Goal: Information Seeking & Learning: Learn about a topic

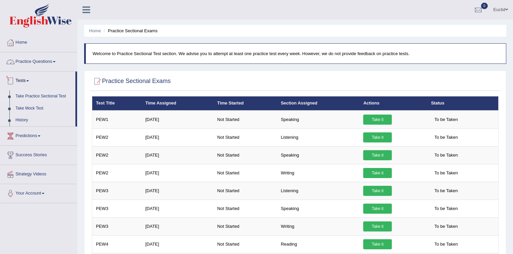
click at [45, 63] on link "Practice Questions" at bounding box center [38, 61] width 77 height 17
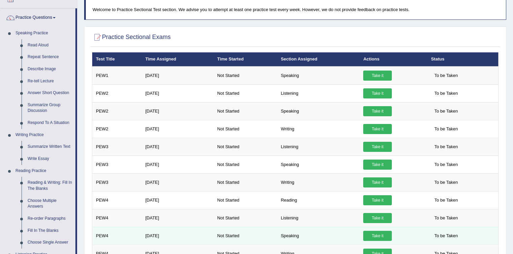
scroll to position [54, 0]
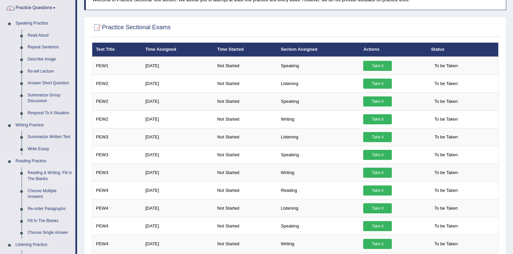
click at [53, 172] on link "Reading & Writing: Fill In The Blanks" at bounding box center [50, 176] width 51 height 18
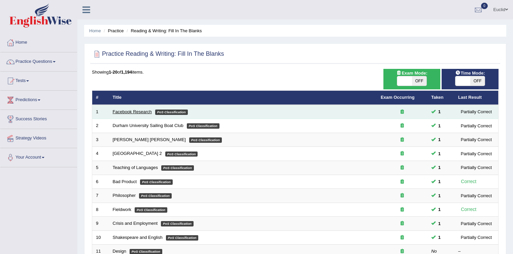
click at [138, 112] on link "Facebook Research" at bounding box center [132, 111] width 39 height 5
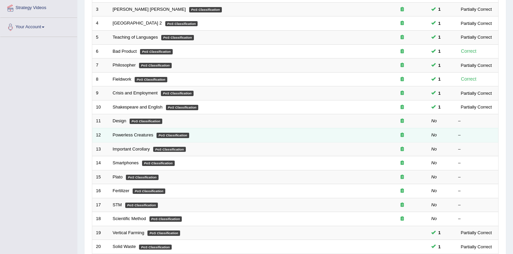
scroll to position [108, 0]
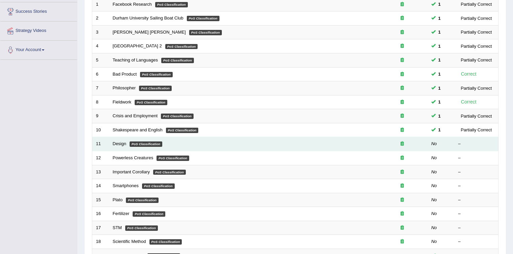
click at [148, 144] on em "PoS Classification" at bounding box center [146, 144] width 33 height 5
click at [120, 144] on link "Design" at bounding box center [119, 143] width 13 height 5
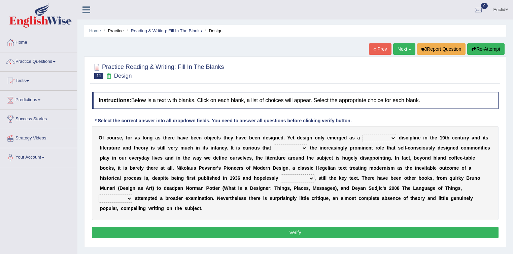
click at [390, 138] on select "bilateral ubiquitous foremost dedicated" at bounding box center [380, 138] width 34 height 8
click at [380, 140] on select "bilateral ubiquitous foremost dedicated" at bounding box center [380, 138] width 34 height 8
select select "dedicated"
click at [363, 134] on select "bilateral ubiquitous foremost dedicated" at bounding box center [380, 138] width 34 height 8
click at [305, 148] on select "since despite within through" at bounding box center [291, 148] width 34 height 8
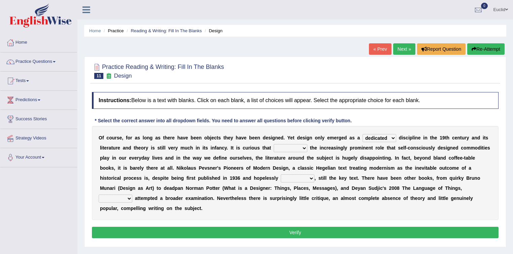
select select "despite"
click at [274, 144] on select "since despite within through" at bounding box center [291, 148] width 34 height 8
click at [307, 178] on select "dates dating date dated" at bounding box center [298, 179] width 34 height 8
select select "dating"
click at [281, 175] on select "dates dating date dated" at bounding box center [298, 179] width 34 height 8
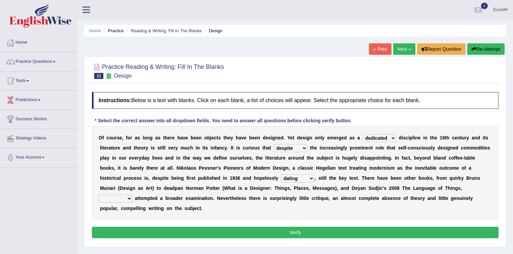
click at [125, 198] on select "which then however as" at bounding box center [116, 199] width 34 height 8
select select "then"
click at [99, 195] on select "which then however as" at bounding box center [116, 199] width 34 height 8
click at [188, 242] on div "Instructions: Below is a text with blanks. Click on each blank, a list of choic…" at bounding box center [295, 166] width 410 height 155
click at [196, 236] on button "Verify" at bounding box center [295, 232] width 407 height 11
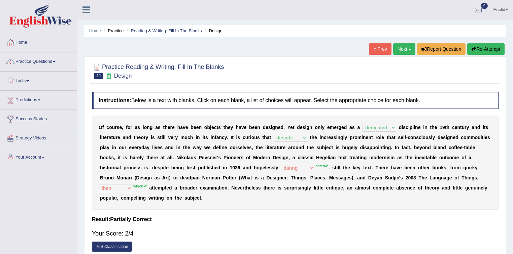
click at [114, 245] on link "PoS Classification" at bounding box center [112, 247] width 40 height 10
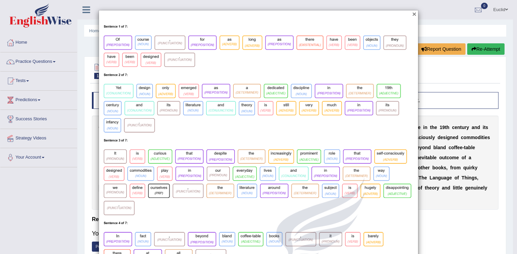
click at [413, 13] on button "×" at bounding box center [414, 13] width 4 height 7
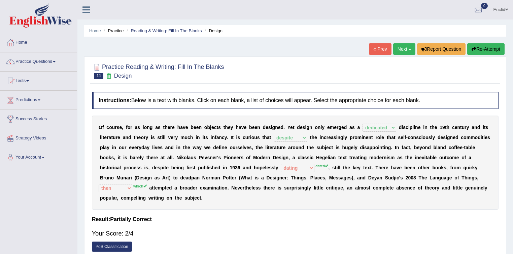
click at [396, 46] on link "Next »" at bounding box center [404, 48] width 22 height 11
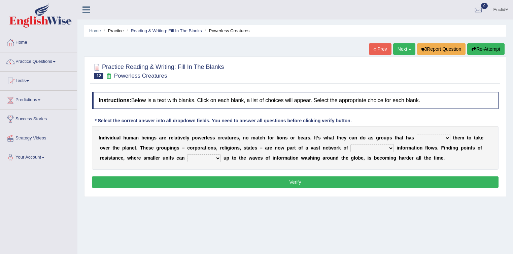
click at [442, 138] on select "enabled contended embodied conjured" at bounding box center [434, 138] width 34 height 8
select select "enabled"
click at [417, 134] on select "enabled contended embodied conjured" at bounding box center [434, 138] width 34 height 8
click at [392, 149] on select "interconnected overlapping fastened exploited" at bounding box center [371, 148] width 43 height 8
select select "interconnected"
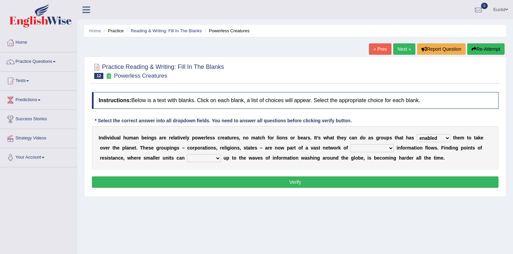
click at [350, 144] on select "interconnected overlapping fastened exploited" at bounding box center [371, 148] width 43 height 8
click at [216, 159] on select "stand raise hail pump" at bounding box center [204, 159] width 34 height 8
select select "stand"
click at [187, 155] on select "stand raise hail pump" at bounding box center [204, 159] width 34 height 8
click at [240, 178] on button "Verify" at bounding box center [295, 182] width 407 height 11
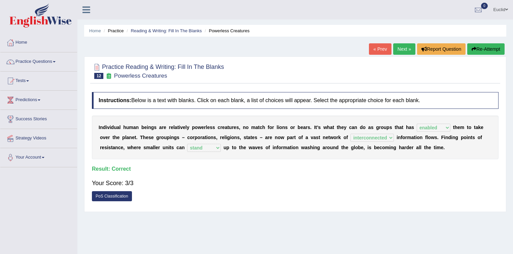
click at [399, 47] on link "Next »" at bounding box center [404, 48] width 22 height 11
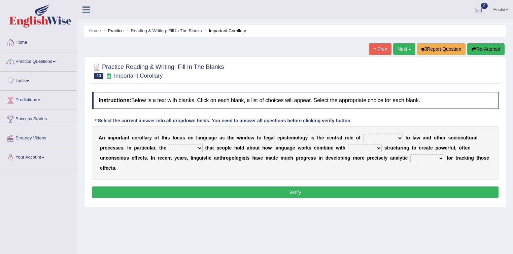
click at [397, 137] on select "discourse epoch dialect acquaintance" at bounding box center [383, 138] width 40 height 8
select select "dialect"
click at [363, 134] on select "discourse epoch dialect acquaintance" at bounding box center [383, 138] width 40 height 8
click at [194, 148] on select "deviation besmirch consent ideas" at bounding box center [186, 148] width 34 height 8
click at [373, 148] on select "mandatory linguistic legitimate customary" at bounding box center [365, 148] width 34 height 8
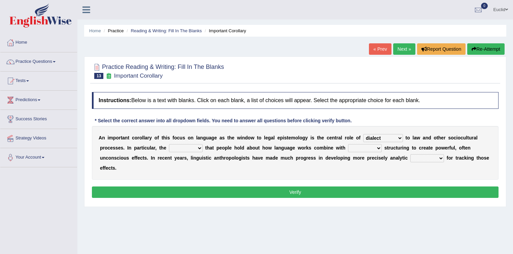
select select "mandatory"
click at [348, 144] on select "mandatory linguistic legitimate customary" at bounding box center [365, 148] width 34 height 8
click at [437, 157] on select "tools appetite albums stroke" at bounding box center [427, 159] width 34 height 8
select select "tools"
click at [410, 155] on select "tools appetite albums stroke" at bounding box center [427, 159] width 34 height 8
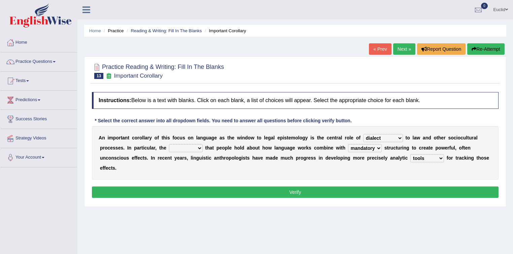
click at [199, 147] on select "deviation besmirch consent ideas" at bounding box center [186, 148] width 34 height 8
select select "ideas"
click at [169, 144] on select "deviation besmirch consent ideas" at bounding box center [186, 148] width 34 height 8
click at [204, 189] on button "Verify" at bounding box center [295, 192] width 407 height 11
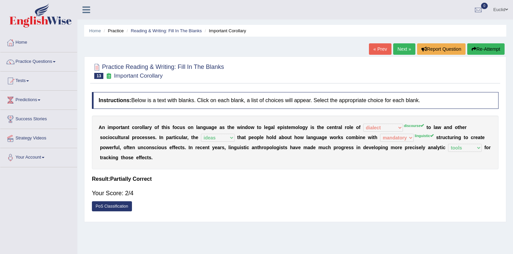
click at [404, 51] on link "Next »" at bounding box center [404, 48] width 22 height 11
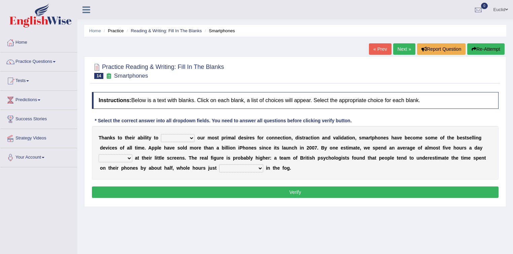
click at [189, 138] on select "hijack describe sharpen conserve" at bounding box center [178, 138] width 34 height 8
select select "conserve"
click at [161, 134] on select "hijack describe sharpen conserve" at bounding box center [178, 138] width 34 height 8
click at [129, 157] on select "watching waggling snoring staring" at bounding box center [116, 159] width 34 height 8
select select "staring"
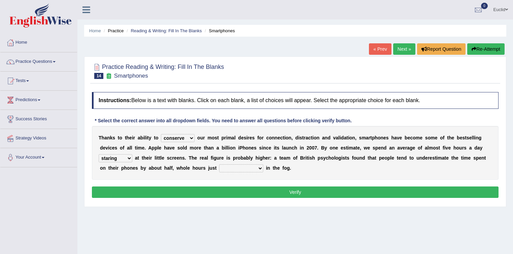
click at [99, 155] on select "watching waggling snoring staring" at bounding box center [116, 159] width 34 height 8
click at [259, 169] on select "has evaporated evaporating evaporate evaporates" at bounding box center [241, 169] width 44 height 8
select select "evaporating"
click at [219, 165] on select "has evaporated evaporating evaporate evaporates" at bounding box center [241, 169] width 44 height 8
click at [277, 190] on button "Verify" at bounding box center [295, 192] width 407 height 11
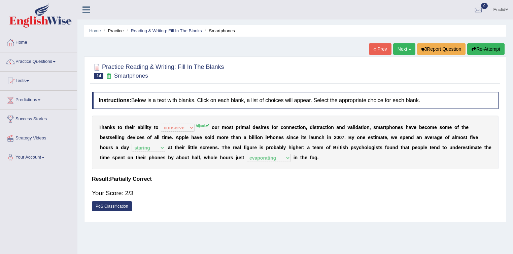
click at [405, 52] on link "Next »" at bounding box center [404, 48] width 22 height 11
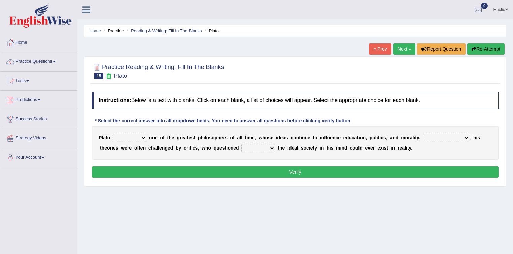
click at [141, 139] on select "keeps comes claims remains" at bounding box center [130, 138] width 34 height 8
select select "remains"
click at [113, 134] on select "keeps comes claims remains" at bounding box center [130, 138] width 34 height 8
click at [466, 139] on select "Notwithstanding So However Whatever" at bounding box center [446, 138] width 46 height 8
select select "However"
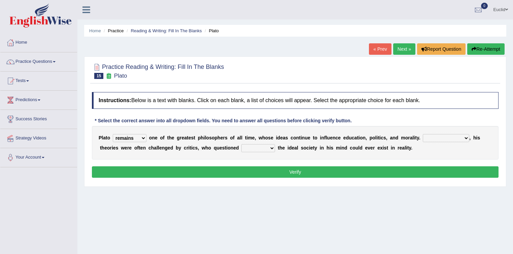
click at [423, 134] on select "Notwithstanding So However Whatever" at bounding box center [446, 138] width 46 height 8
click at [269, 148] on select "which what that whether" at bounding box center [258, 148] width 34 height 8
select select "that"
click at [241, 144] on select "which what that whether" at bounding box center [258, 148] width 34 height 8
click at [276, 169] on button "Verify" at bounding box center [295, 172] width 407 height 11
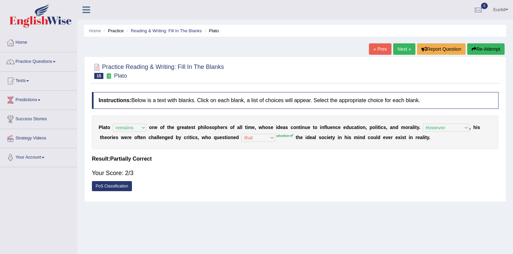
click at [399, 48] on link "Next »" at bounding box center [404, 48] width 22 height 11
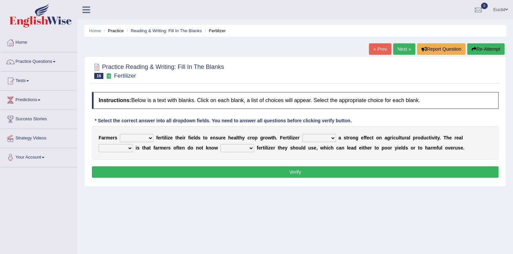
click at [150, 138] on select "must should need can" at bounding box center [137, 138] width 34 height 8
click at [322, 136] on select "has had have having" at bounding box center [319, 138] width 34 height 8
click at [131, 150] on select "problem question conclusion answer" at bounding box center [116, 148] width 34 height 8
select select "problem"
click at [99, 144] on select "problem question conclusion answer" at bounding box center [116, 148] width 34 height 8
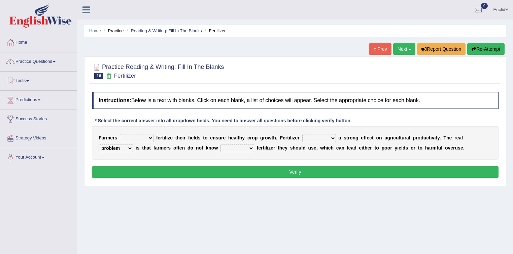
click at [245, 149] on select "how much how many however so much" at bounding box center [237, 148] width 34 height 8
select select "how much"
click at [220, 144] on select "how much how many however so much" at bounding box center [237, 148] width 34 height 8
click at [151, 138] on select "must should need can" at bounding box center [137, 138] width 34 height 8
select select "should"
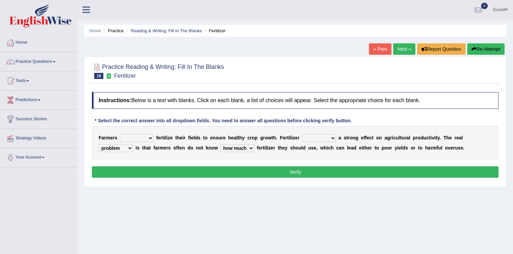
click at [120, 134] on select "must should need can" at bounding box center [137, 138] width 34 height 8
click at [330, 137] on select "has had have having" at bounding box center [319, 138] width 34 height 8
select select "having"
click at [302, 134] on select "has had have having" at bounding box center [319, 138] width 34 height 8
click at [333, 172] on button "Verify" at bounding box center [295, 172] width 407 height 11
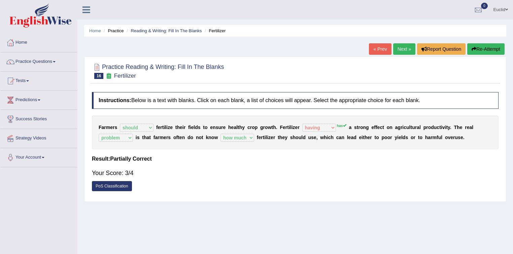
click at [400, 48] on link "Next »" at bounding box center [404, 48] width 22 height 11
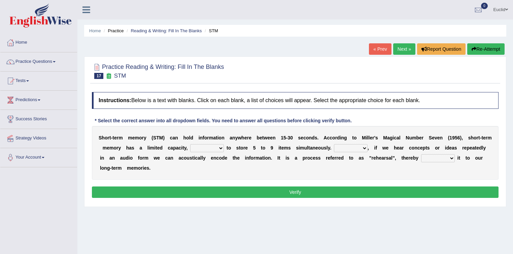
click at [214, 147] on select "being able is able be able unable" at bounding box center [207, 148] width 34 height 8
select select "be able"
click at [190, 144] on select "being able is able be able unable" at bounding box center [207, 148] width 34 height 8
click at [359, 148] on select "However So Moreover Therefore" at bounding box center [351, 148] width 34 height 8
select select "However"
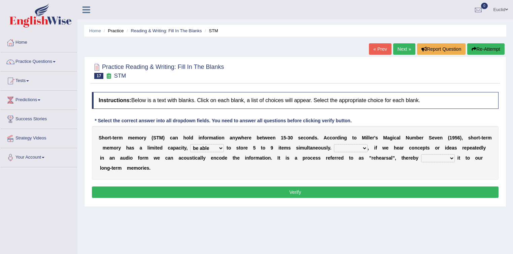
click at [334, 144] on select "However So Moreover Therefore" at bounding box center [351, 148] width 34 height 8
click at [442, 157] on select "commit commits commiting commited" at bounding box center [438, 159] width 34 height 8
select select "commiting"
click at [421, 155] on select "commit commits commiting commited" at bounding box center [438, 159] width 34 height 8
click at [417, 189] on button "Verify" at bounding box center [295, 192] width 407 height 11
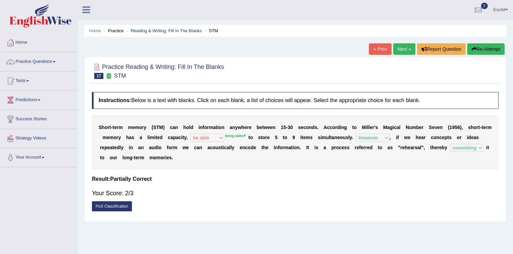
click at [403, 49] on link "Next »" at bounding box center [404, 48] width 22 height 11
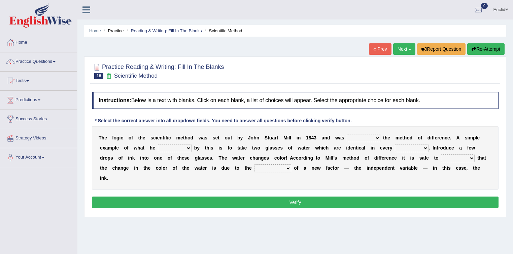
click at [364, 139] on select "pointed claimed demanded named" at bounding box center [364, 138] width 34 height 8
click at [182, 147] on select "capped charged found meant" at bounding box center [175, 148] width 34 height 8
